Goal: Use online tool/utility: Use online tool/utility

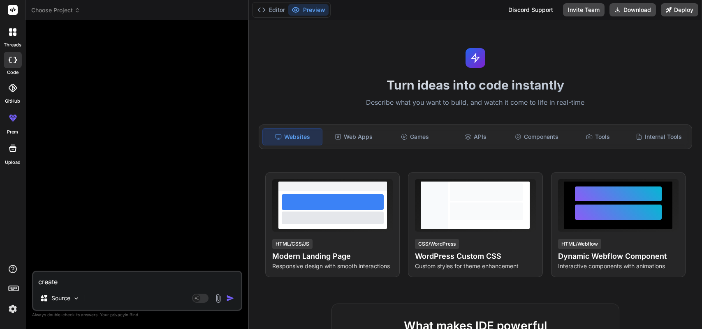
type textarea "create"
type textarea "x"
type textarea "create a"
type textarea "x"
type textarea "create a"
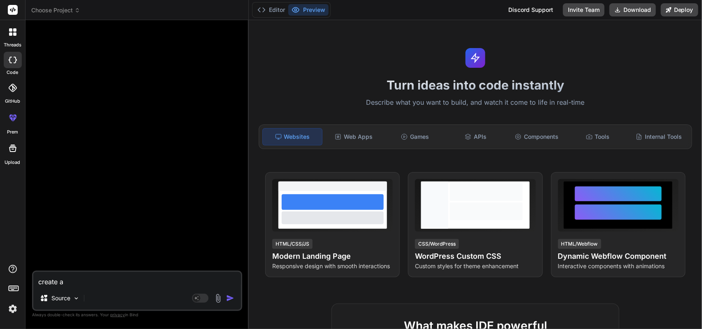
type textarea "x"
type textarea "create a m"
type textarea "x"
type textarea "create a mi"
type textarea "x"
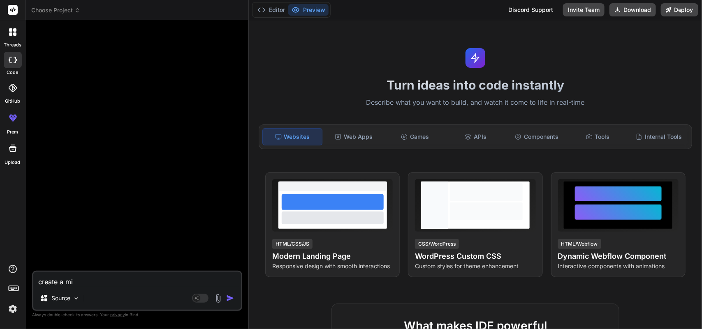
type textarea "create a min"
type textarea "x"
type textarea "create a minn"
type textarea "x"
type textarea "create a minni"
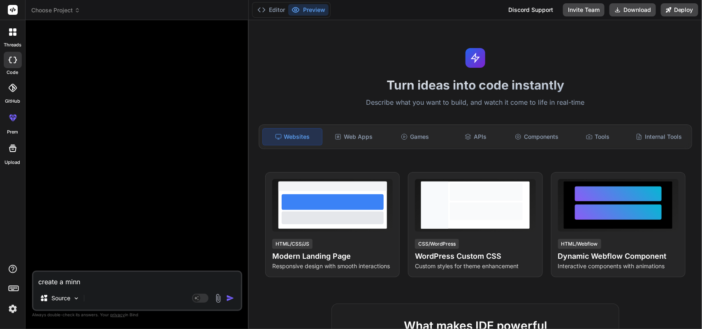
type textarea "x"
type textarea "create a minnin"
type textarea "x"
type textarea "create a [PERSON_NAME]"
type textarea "x"
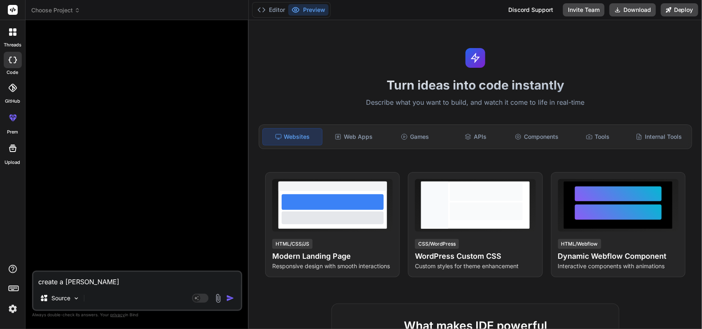
type textarea "create a [PERSON_NAME]"
type textarea "x"
type textarea "create a [PERSON_NAME] p"
type textarea "x"
type textarea "create a [PERSON_NAME] pp"
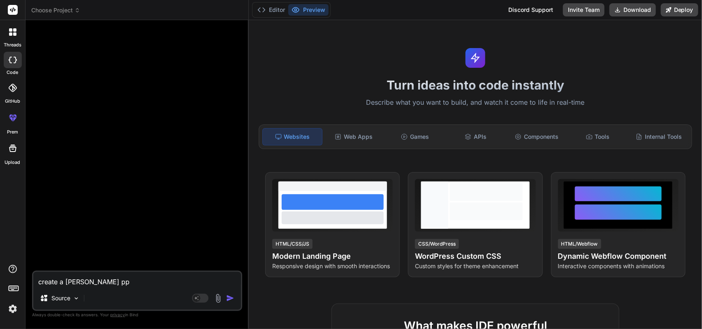
type textarea "x"
type textarea "create a [PERSON_NAME] p"
type textarea "x"
type textarea "create a [PERSON_NAME]"
type textarea "x"
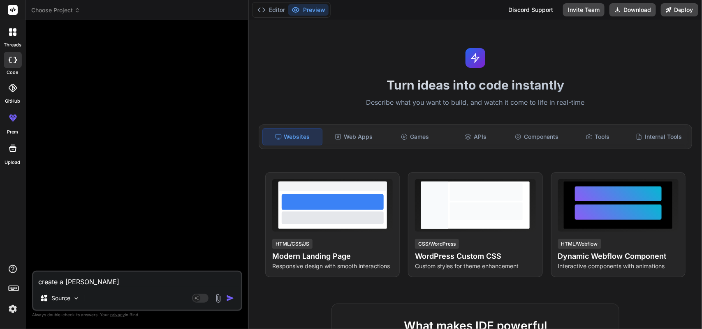
type textarea "create a [PERSON_NAME] a"
type textarea "x"
type textarea "create a [PERSON_NAME]"
type textarea "x"
type textarea "create a [PERSON_NAME] app"
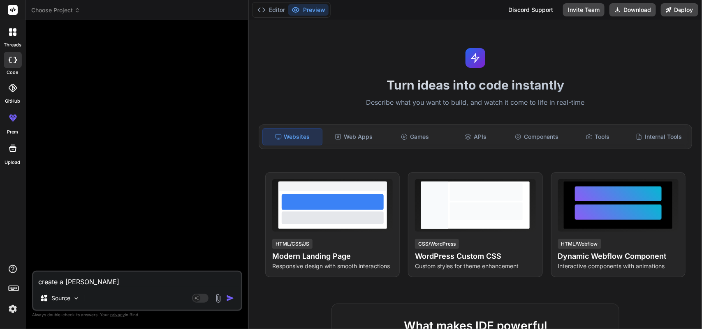
type textarea "x"
type textarea "create a [PERSON_NAME] app"
type textarea "x"
type textarea "create a [PERSON_NAME] app w"
type textarea "x"
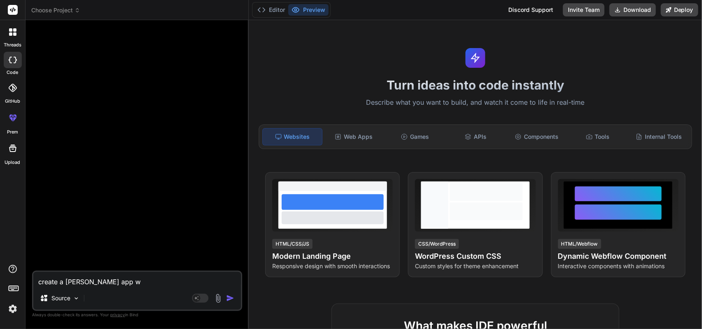
type textarea "create a [PERSON_NAME] app wi"
type textarea "x"
type textarea "create a [PERSON_NAME] app wit"
type textarea "x"
type textarea "create a [PERSON_NAME] app with"
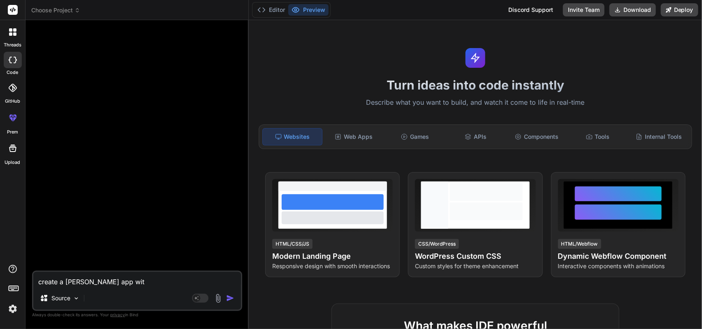
type textarea "x"
type textarea "create a [PERSON_NAME] app with"
type textarea "x"
type textarea "create a [PERSON_NAME] app with 2"
type textarea "x"
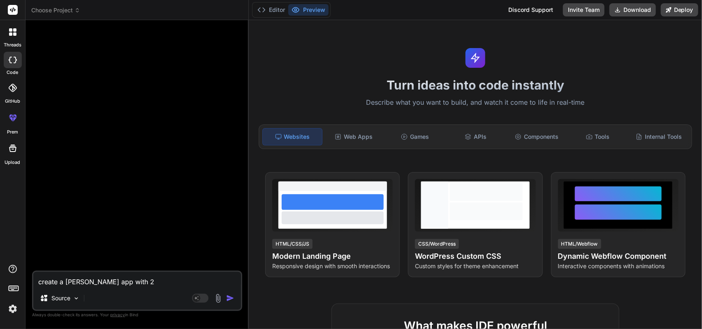
type textarea "create a [PERSON_NAME] app with 24"
type textarea "x"
type textarea "create a [PERSON_NAME] app with 24h"
type textarea "x"
type textarea "create a [PERSON_NAME] app with 24hr"
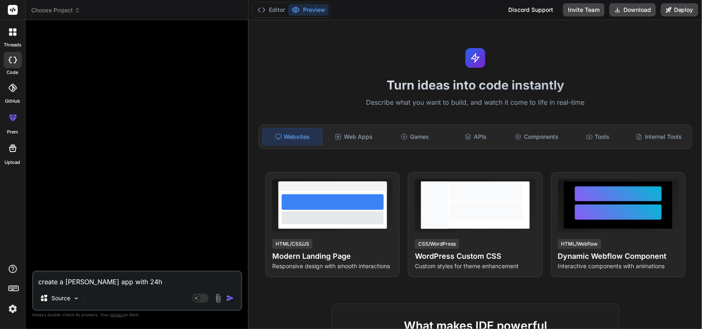
type textarea "x"
type textarea "create a [PERSON_NAME] app with 24h"
type textarea "x"
type textarea "create a [PERSON_NAME] app with 24"
type textarea "x"
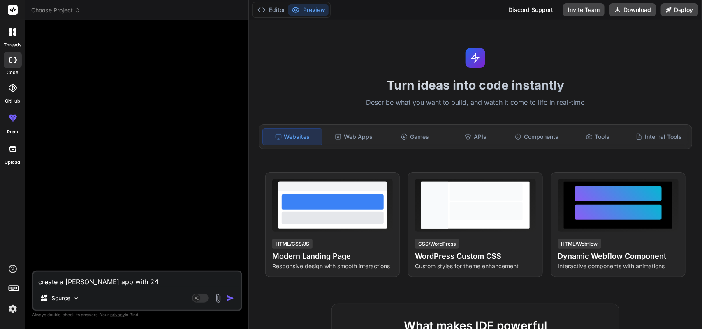
type textarea "create a [PERSON_NAME] app with 2"
type textarea "x"
type textarea "create a [PERSON_NAME] app with"
type textarea "x"
type textarea "create a [PERSON_NAME] app"
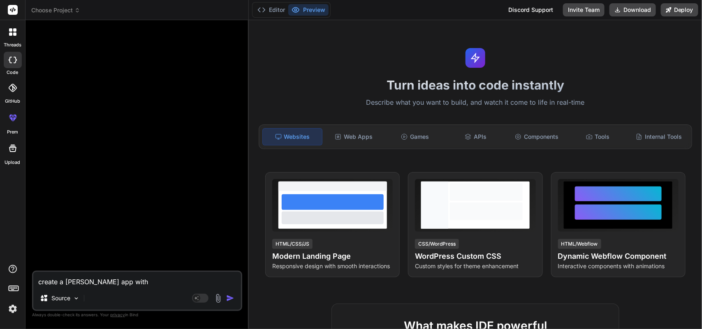
type textarea "x"
type textarea "create a [PERSON_NAME]"
type textarea "x"
type textarea "create a"
type textarea "x"
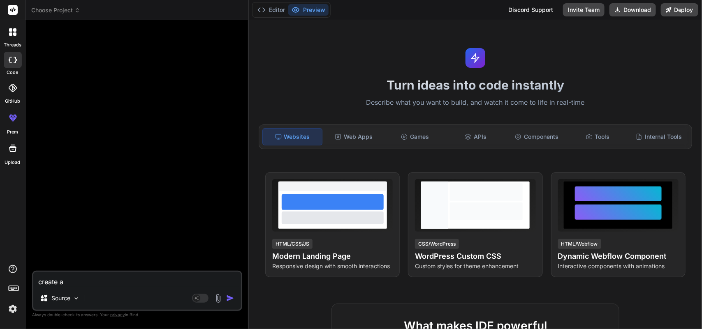
type textarea "create"
type textarea "x"
type textarea "a"
type textarea "x"
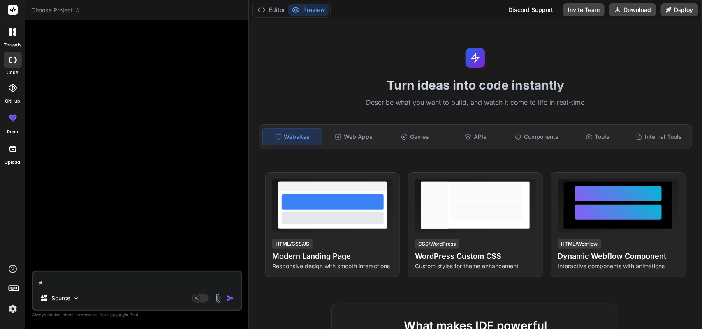
type textarea "a"
type textarea "x"
type textarea "a m"
type textarea "x"
type textarea "a mi"
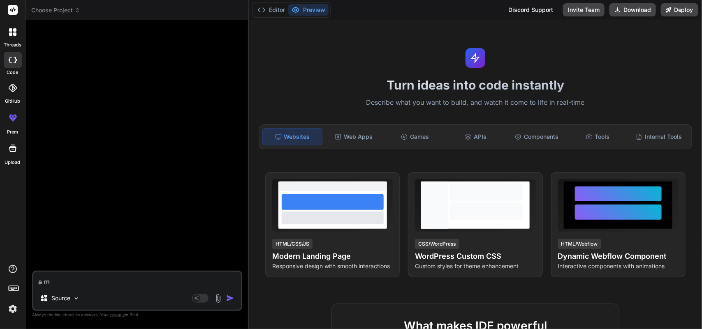
type textarea "x"
type textarea "a min"
type textarea "x"
type textarea "a minn"
type textarea "x"
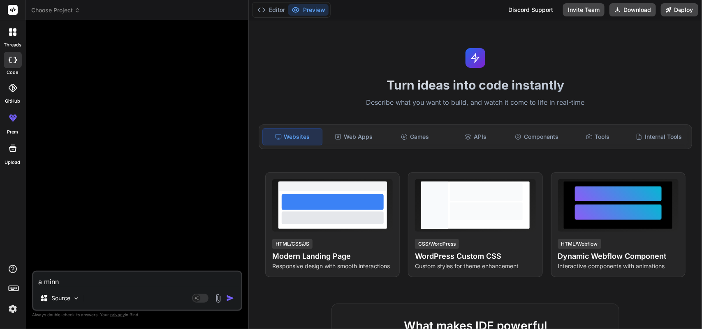
type textarea "a minni"
type textarea "x"
type textarea "a minnin"
type textarea "x"
type textarea "a [PERSON_NAME]"
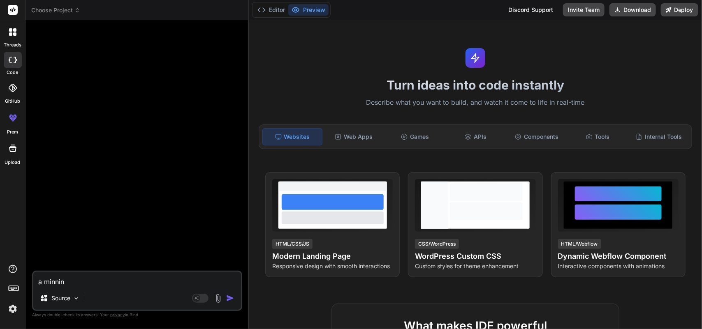
type textarea "x"
type textarea "a [PERSON_NAME]"
type textarea "x"
type textarea "a [PERSON_NAME] a"
type textarea "x"
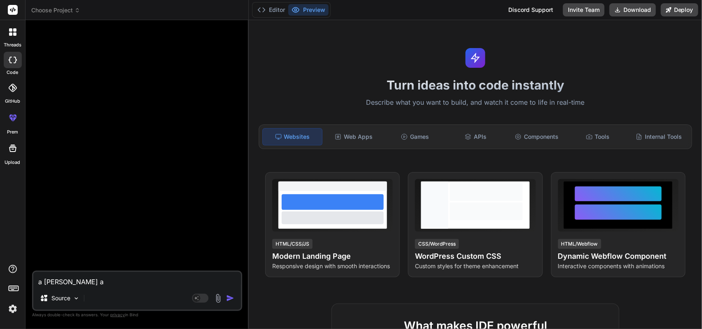
type textarea "a [PERSON_NAME]"
type textarea "x"
type textarea "a [PERSON_NAME] app"
type textarea "x"
type textarea "a [PERSON_NAME] app"
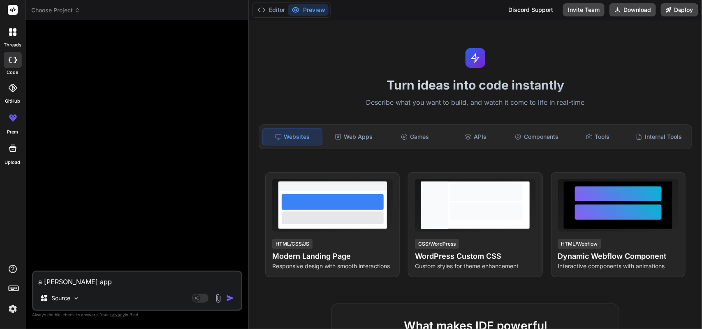
type textarea "x"
type textarea "a [PERSON_NAME] app w"
type textarea "x"
type textarea "a [PERSON_NAME] app wh"
type textarea "x"
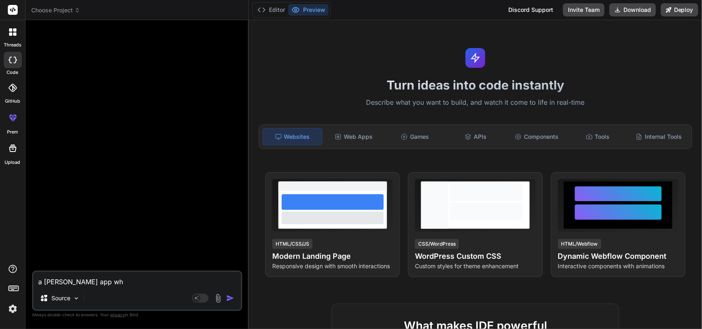
type textarea "a [PERSON_NAME] app whe"
type textarea "x"
type textarea "a [PERSON_NAME] app wher"
type textarea "x"
type textarea "a [PERSON_NAME] app where"
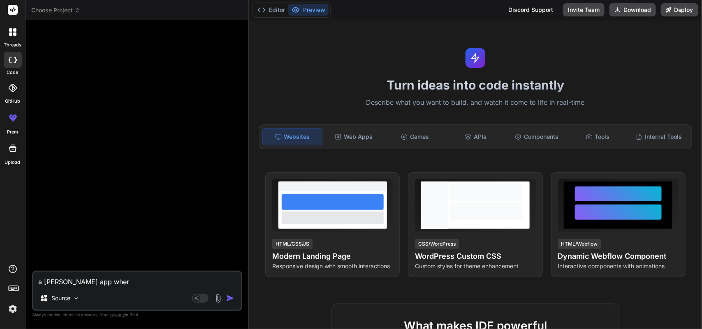
type textarea "x"
type textarea "a [PERSON_NAME] app where"
type textarea "x"
type textarea "a [PERSON_NAME] app where p"
type textarea "x"
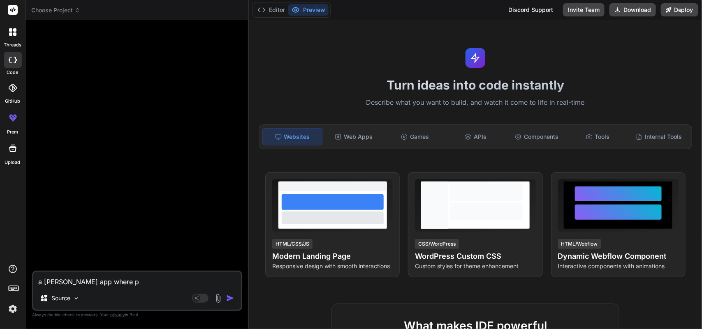
type textarea "a [PERSON_NAME] app where pe"
type textarea "x"
type textarea "a [PERSON_NAME] app where peo"
type textarea "x"
type textarea "a [PERSON_NAME] app where peop"
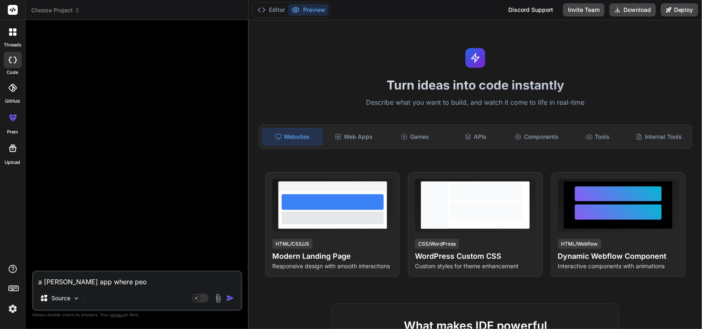
type textarea "x"
type textarea "a [PERSON_NAME] app where peopl"
type textarea "x"
type textarea "a [PERSON_NAME] app where people"
type textarea "x"
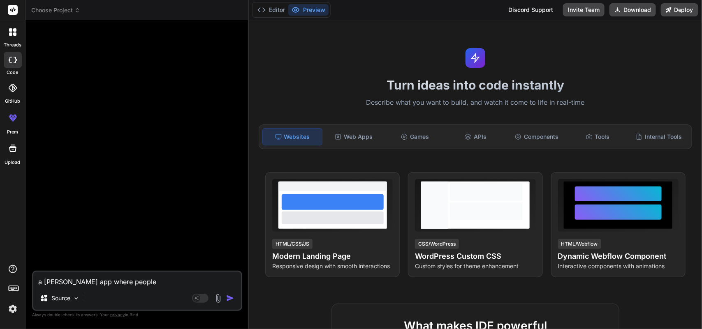
type textarea "a [PERSON_NAME] app where people"
type textarea "x"
type textarea "a [PERSON_NAME] app where people c"
type textarea "x"
type textarea "a [PERSON_NAME] app where people cl"
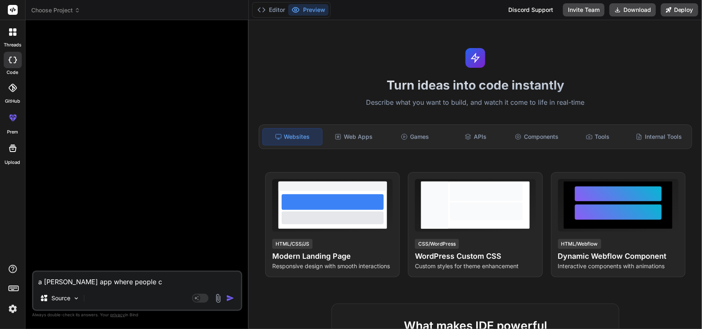
type textarea "x"
type textarea "a [PERSON_NAME] app where people cli"
type textarea "x"
type textarea "a [PERSON_NAME] app where people clic"
type textarea "x"
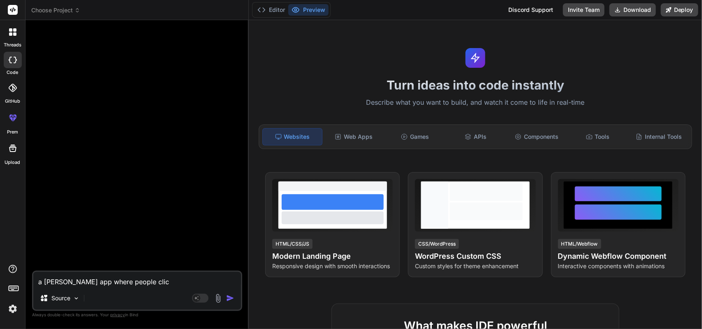
type textarea "a [PERSON_NAME] app where people click"
type textarea "x"
type textarea "a [PERSON_NAME] app where people click"
type textarea "x"
type textarea "a [PERSON_NAME] app where people click a"
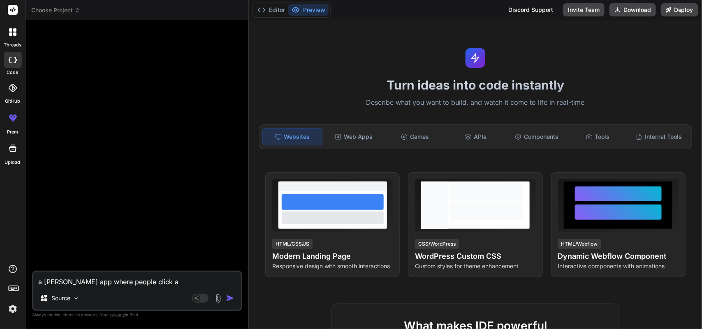
type textarea "x"
type textarea "a [PERSON_NAME] app where people click an"
type textarea "x"
type textarea "a [PERSON_NAME] app where people click and"
type textarea "x"
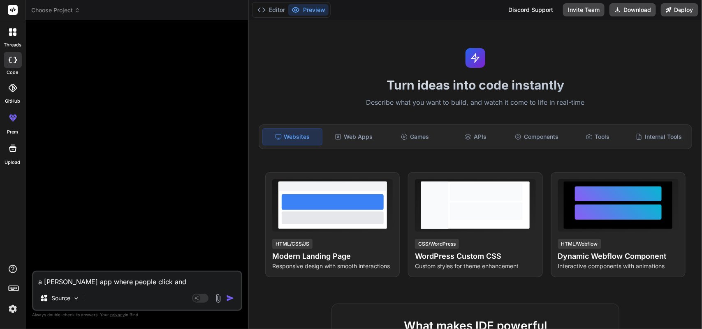
type textarea "a [PERSON_NAME] app where people click and"
type textarea "x"
type textarea "a [PERSON_NAME] app where people click and m"
type textarea "x"
type textarea "a [PERSON_NAME] app where people click and mi"
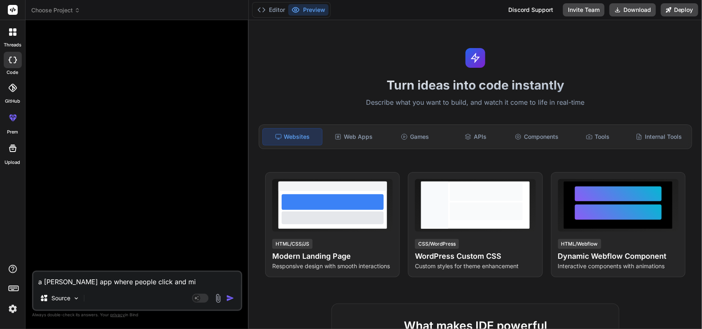
type textarea "x"
type textarea "a [PERSON_NAME] app where people click and min"
type textarea "x"
type textarea "a [PERSON_NAME] app where people click and mine"
type textarea "x"
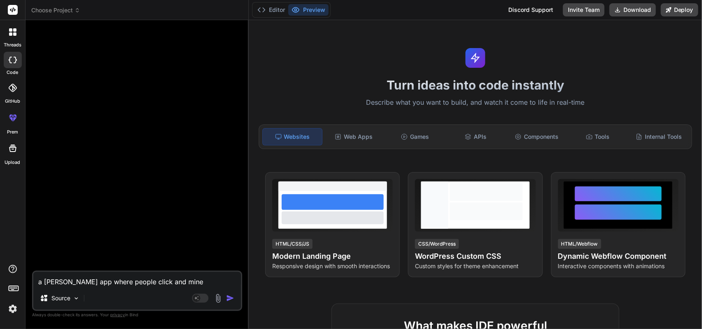
type textarea "a [PERSON_NAME] app where people click and mine"
type textarea "x"
type textarea "a [PERSON_NAME] app where people click and mine 2"
type textarea "x"
type textarea "a [PERSON_NAME] app where people click and mine 24"
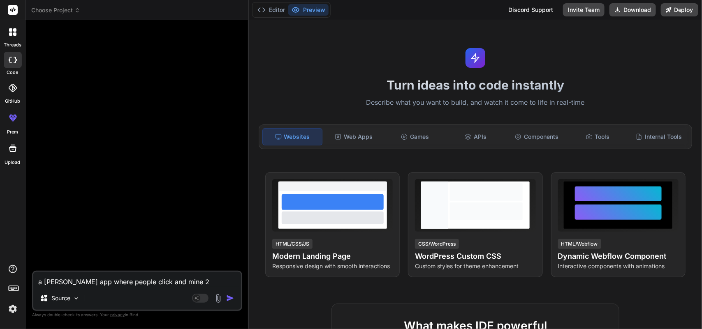
type textarea "x"
type textarea "a [PERSON_NAME] app where people click and mine 24h"
type textarea "x"
type textarea "a [PERSON_NAME] app where people click and mine 24hr"
type textarea "x"
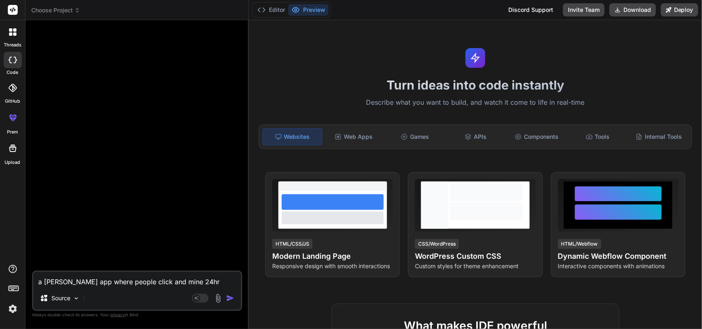
type textarea "a [PERSON_NAME] app where people click and mine 24hr"
type textarea "x"
type textarea "a [PERSON_NAME] app where people click and mine 24hr d"
type textarea "x"
type textarea "a [PERSON_NAME] app where people click and mine 24hr da"
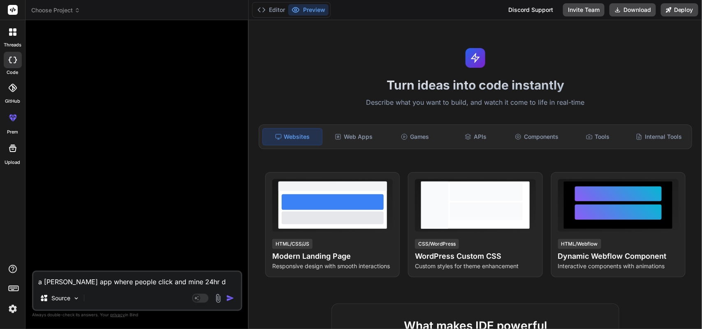
type textarea "x"
type textarea "a [PERSON_NAME] app where people click and mine 24hr dai"
type textarea "x"
type textarea "a [PERSON_NAME] app where people click and mine 24hr dail"
type textarea "x"
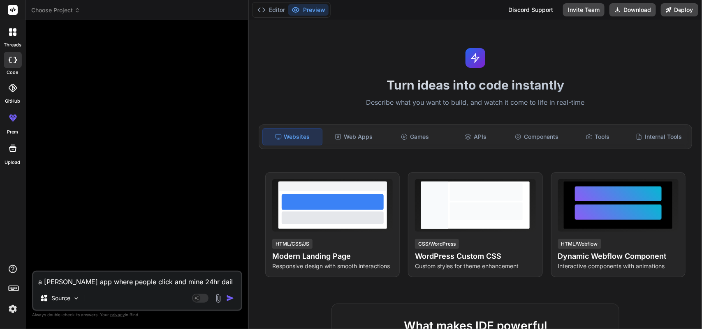
type textarea "a [PERSON_NAME] app where people click and mine 24hr daily"
type textarea "x"
type textarea "a [PERSON_NAME] app where people click and mine 24hr daily"
type textarea "x"
type textarea "a [PERSON_NAME] app where people click and mine 24hr daily l"
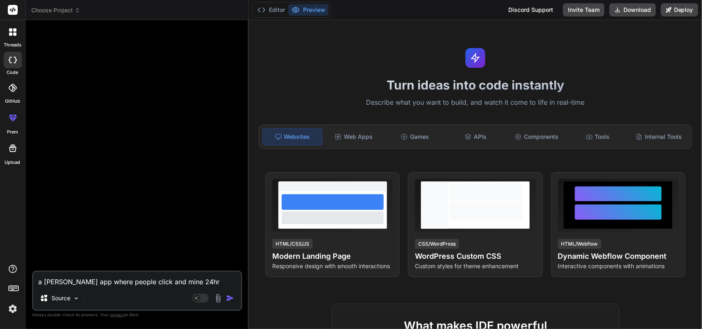
type textarea "x"
type textarea "a [PERSON_NAME] app where people click and mine 24hr daily li"
type textarea "x"
type textarea "a [PERSON_NAME] app where people click and mine 24hr daily lik"
type textarea "x"
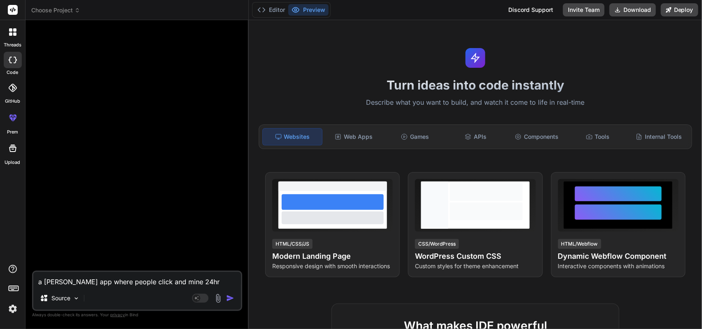
type textarea "a [PERSON_NAME] app where people click and mine 24hr daily like"
type textarea "x"
type textarea "a [PERSON_NAME] app where people click and mine 24hr daily like"
type textarea "x"
type textarea "a [PERSON_NAME] app where people click and mine 24hr daily like b"
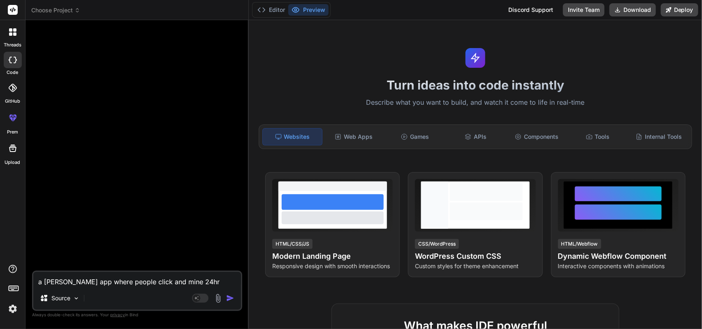
type textarea "x"
type textarea "a [PERSON_NAME] app where people click and mine 24hr daily like be"
type textarea "x"
type textarea "a [PERSON_NAME] app where people click and mine 24hr daily like bee"
type textarea "x"
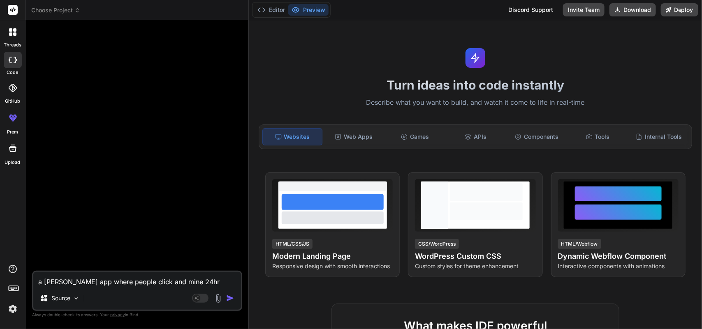
type textarea "a [PERSON_NAME] app where people click and mine 24hr daily like been"
type textarea "x"
type textarea "a [PERSON_NAME] app where people click and mine 24hr daily like beenw"
type textarea "x"
click at [356, 142] on div "Web Apps" at bounding box center [353, 136] width 59 height 17
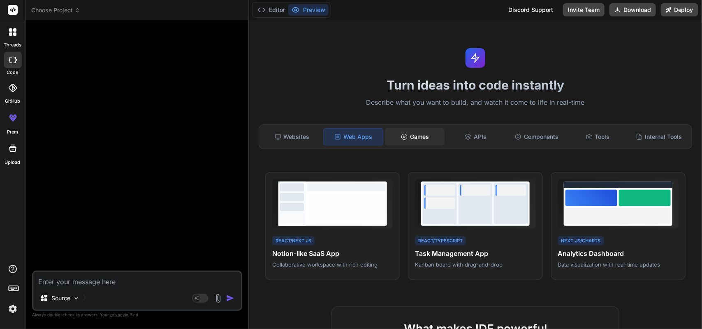
click at [414, 139] on div "Games" at bounding box center [414, 136] width 59 height 17
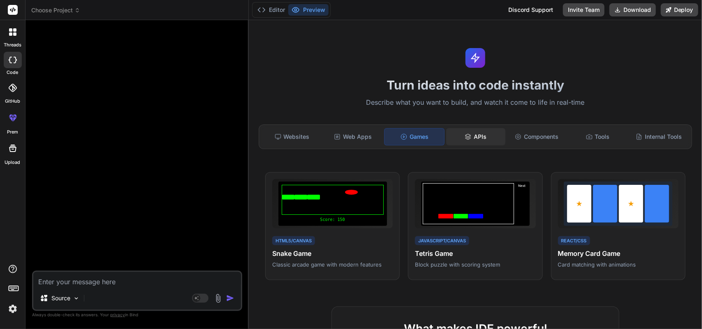
click at [464, 136] on icon at bounding box center [467, 137] width 7 height 7
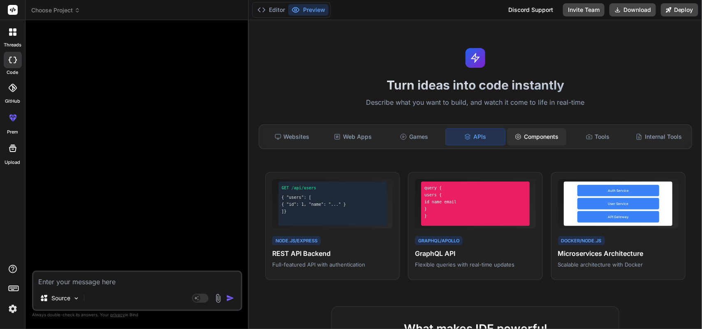
click at [520, 137] on div "Components" at bounding box center [536, 136] width 59 height 17
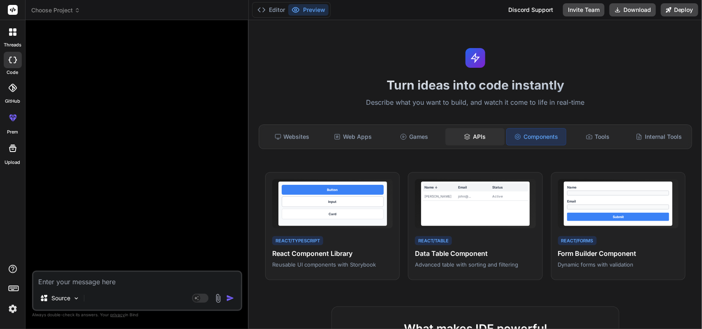
click at [480, 136] on div "APIs" at bounding box center [474, 136] width 59 height 17
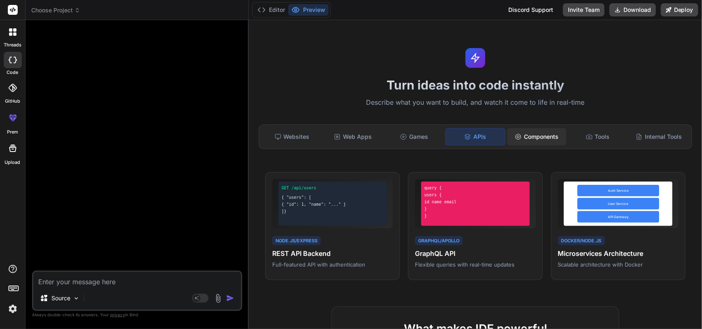
click at [528, 130] on div "Components" at bounding box center [536, 136] width 59 height 17
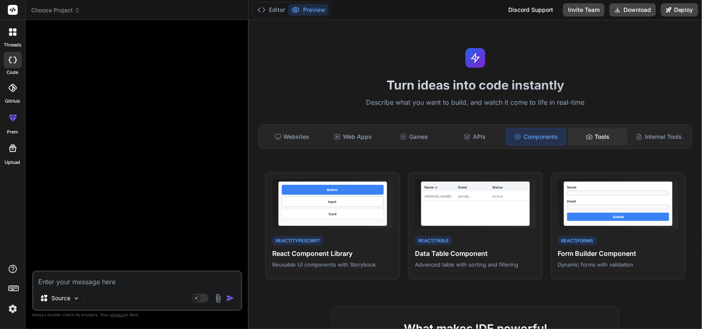
click at [603, 135] on div "Tools" at bounding box center [597, 136] width 59 height 17
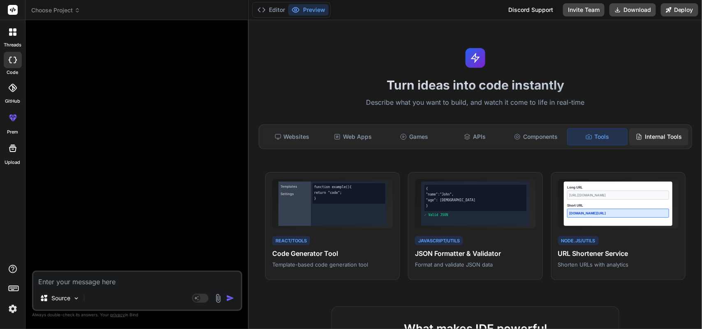
click at [642, 134] on div "Internal Tools" at bounding box center [658, 136] width 59 height 17
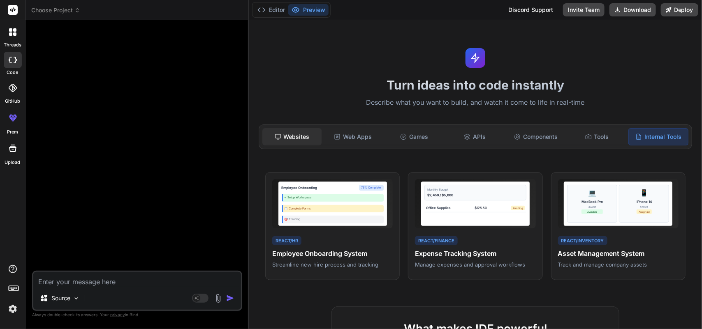
click at [286, 132] on div "Websites" at bounding box center [291, 136] width 59 height 17
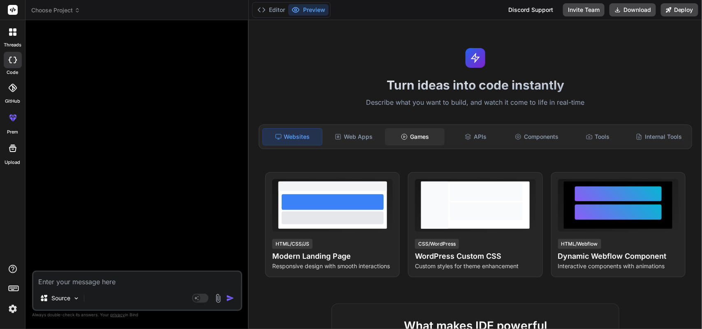
click at [404, 140] on icon at bounding box center [404, 137] width 7 height 7
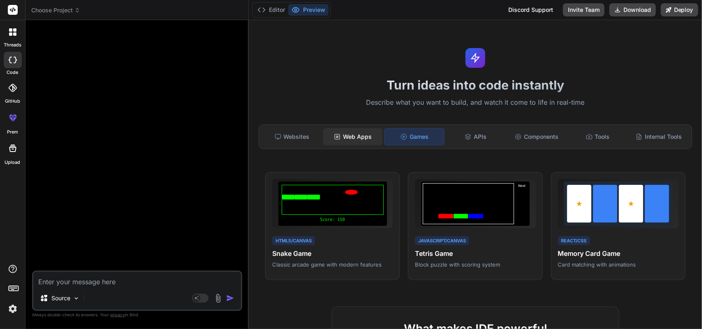
click at [346, 140] on div "Web Apps" at bounding box center [352, 136] width 59 height 17
